Goal: Task Accomplishment & Management: Use online tool/utility

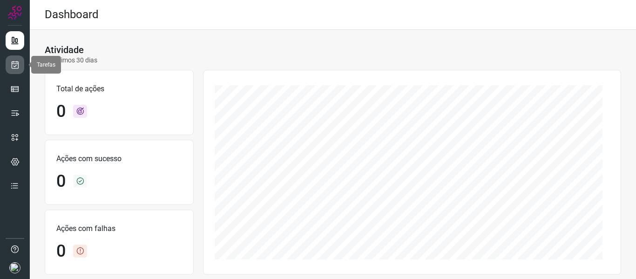
click at [15, 66] on icon at bounding box center [15, 64] width 10 height 9
click at [14, 65] on icon at bounding box center [15, 64] width 10 height 9
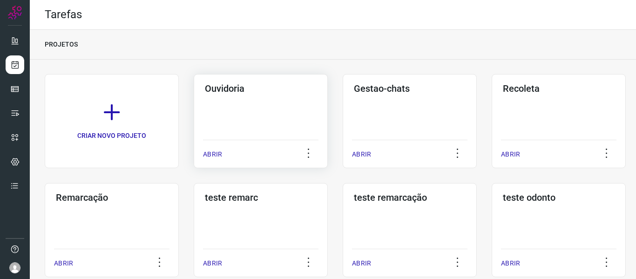
click at [217, 153] on p "ABRIR" at bounding box center [212, 154] width 19 height 10
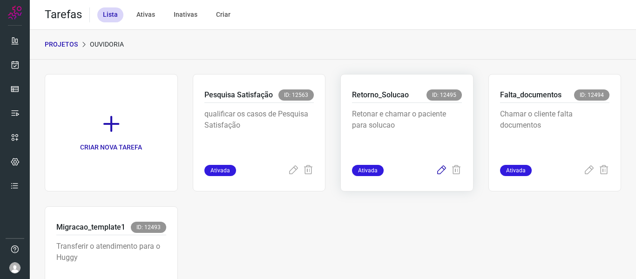
click at [436, 173] on icon at bounding box center [441, 170] width 11 height 11
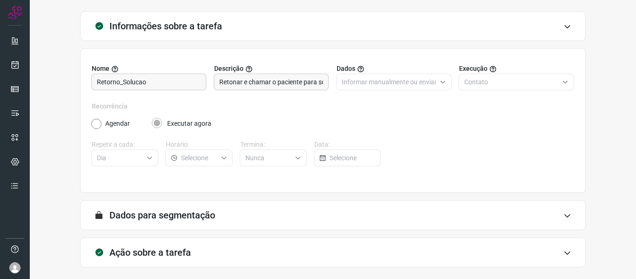
scroll to position [85, 0]
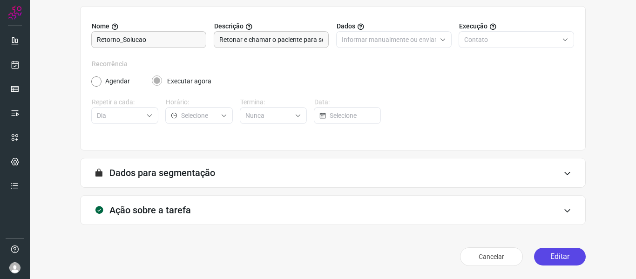
click at [563, 256] on button "Editar" at bounding box center [560, 257] width 52 height 18
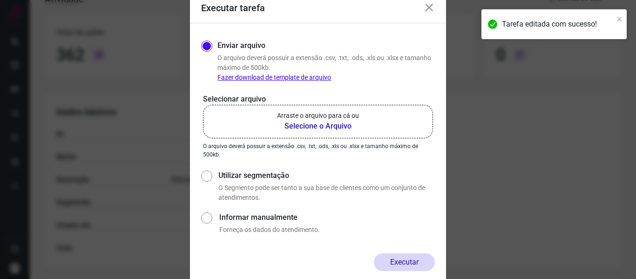
click at [399, 132] on label "Arraste o arquivo para cá ou Selecione o Arquivo" at bounding box center [318, 122] width 230 height 34
click at [0, 0] on input "Arraste o arquivo para cá ou Selecione o Arquivo" at bounding box center [0, 0] width 0 height 0
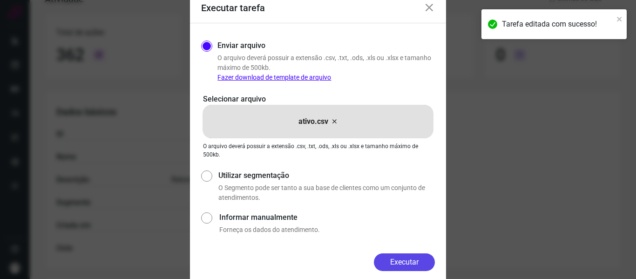
click at [409, 259] on button "Executar" at bounding box center [404, 262] width 61 height 18
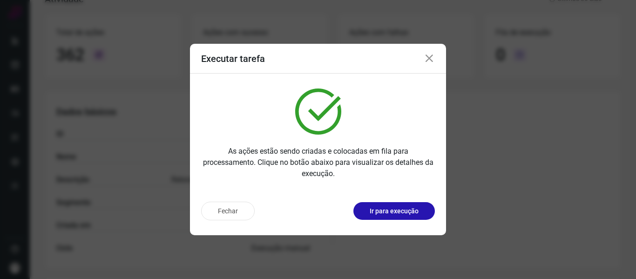
click at [398, 202] on div "Fechar Ir para execução" at bounding box center [318, 211] width 234 height 19
click at [401, 217] on button "Ir para execução" at bounding box center [393, 211] width 81 height 18
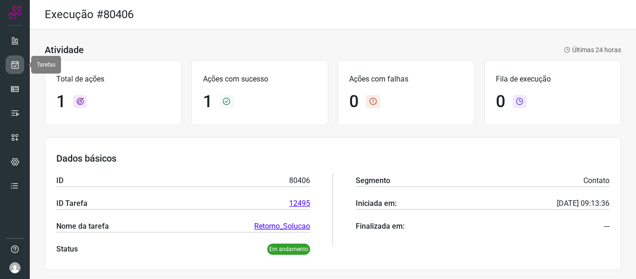
click at [15, 68] on icon at bounding box center [15, 64] width 10 height 9
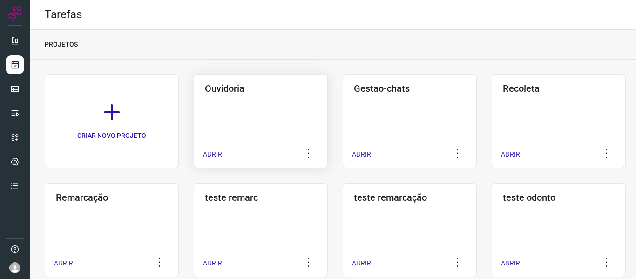
click at [218, 151] on p "ABRIR" at bounding box center [212, 154] width 19 height 10
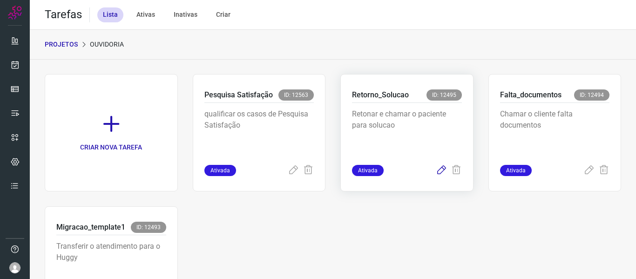
click at [436, 171] on icon at bounding box center [441, 170] width 11 height 11
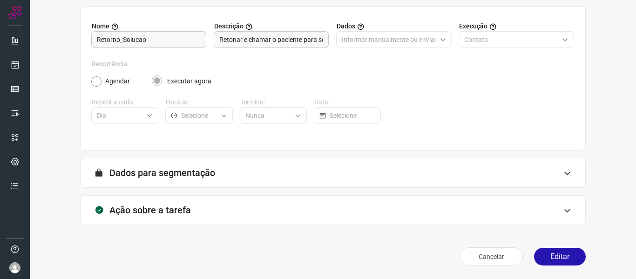
scroll to position [85, 0]
click at [553, 250] on button "Editar" at bounding box center [560, 257] width 52 height 18
